Goal: Transaction & Acquisition: Purchase product/service

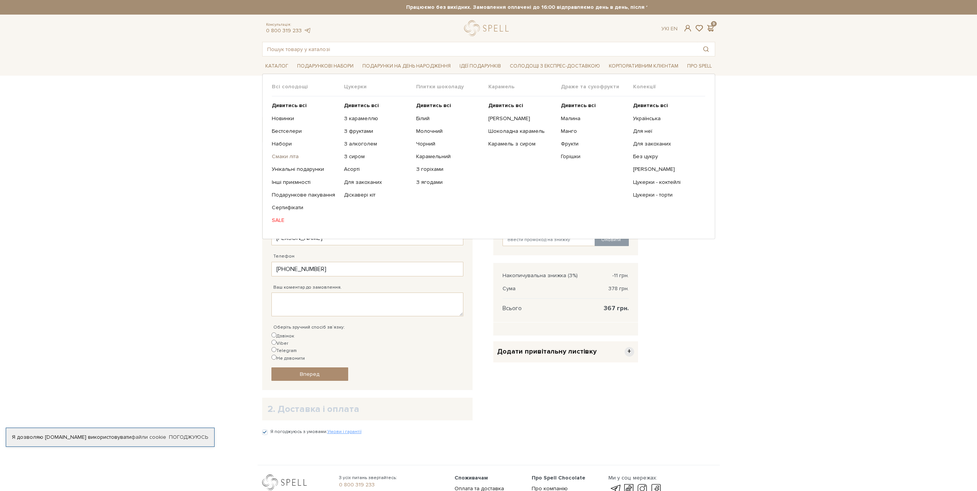
click at [285, 157] on link "Смаки літа" at bounding box center [305, 156] width 66 height 7
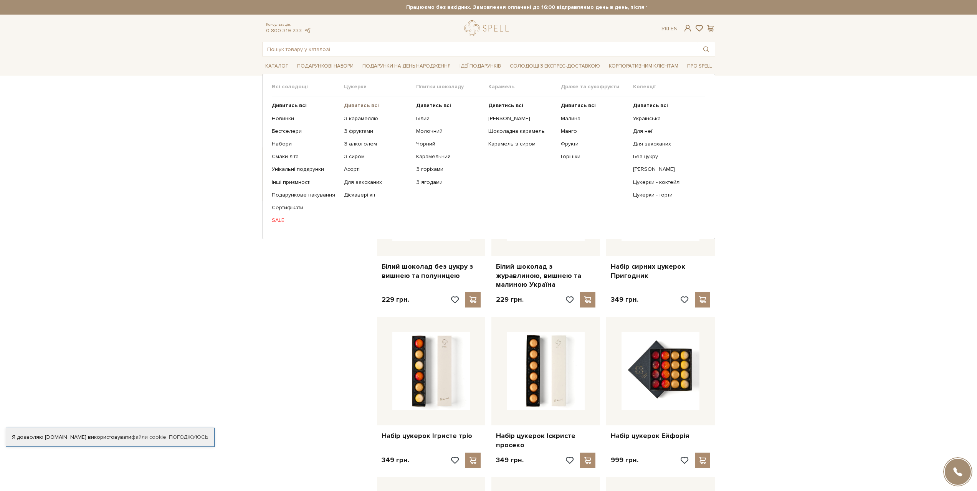
click at [357, 107] on b "Дивитись всі" at bounding box center [361, 105] width 35 height 7
